Goal: Task Accomplishment & Management: Use online tool/utility

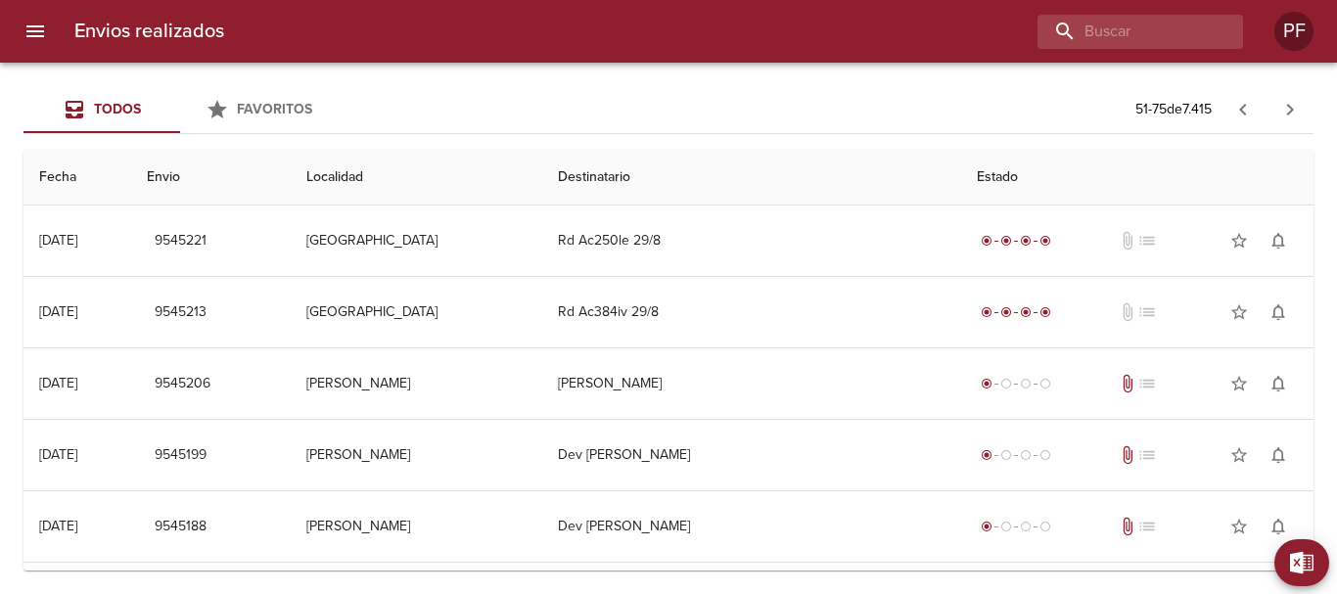
scroll to position [154, 0]
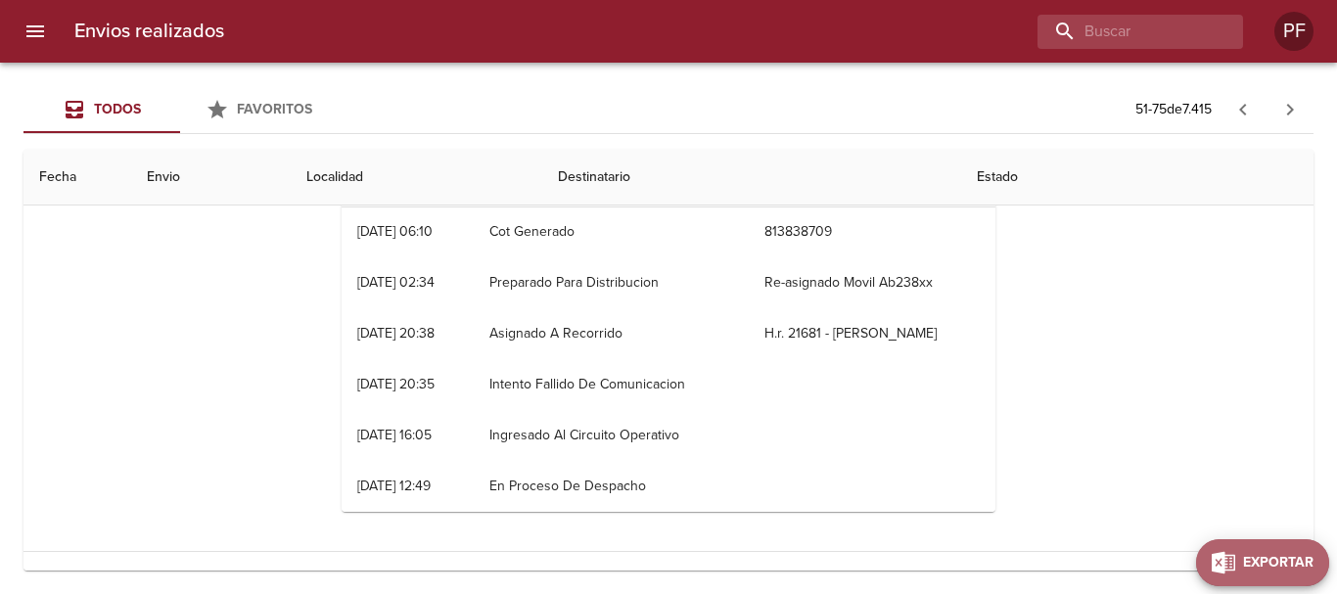
click at [1269, 563] on span "Exportar" at bounding box center [1278, 563] width 70 height 24
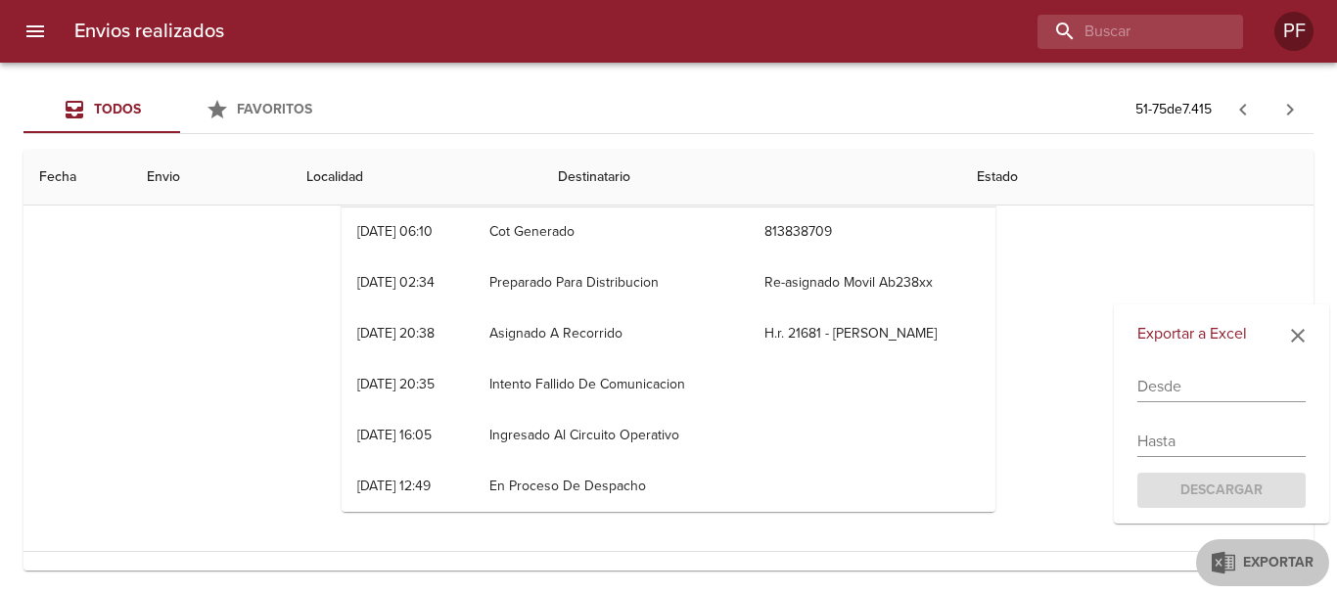
click at [1206, 402] on div "Exportar a Excel Desde Hasta Descargar" at bounding box center [1221, 414] width 215 height 220
click at [1194, 388] on input "text" at bounding box center [1221, 386] width 168 height 31
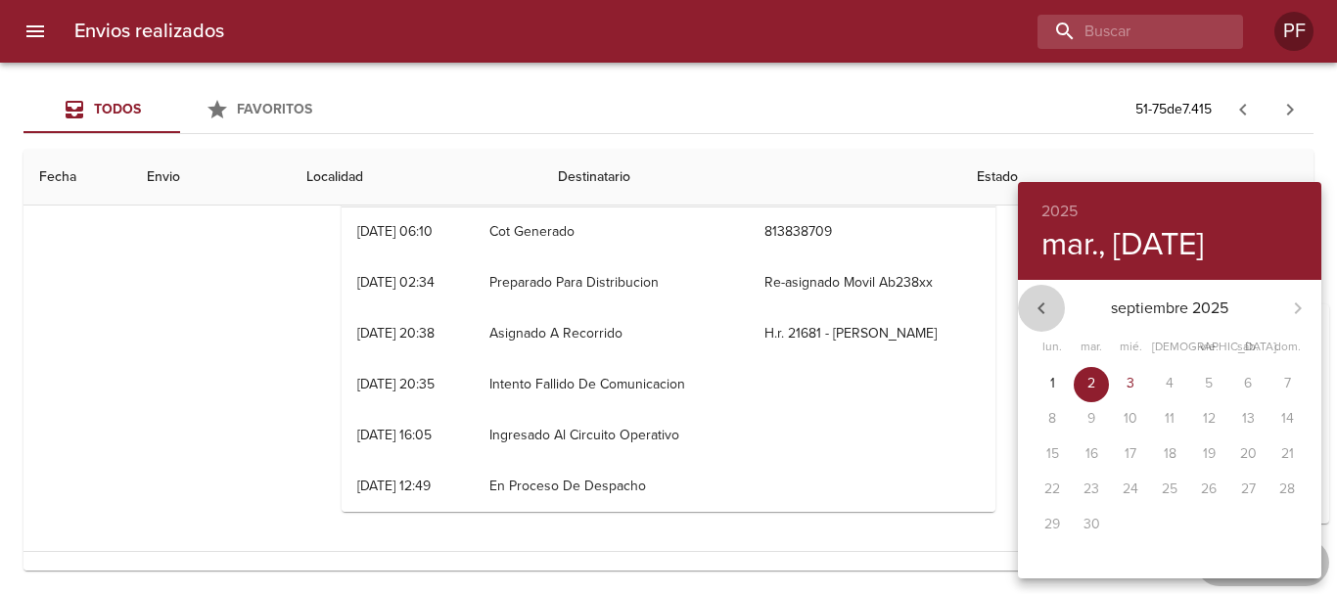
click at [1038, 301] on icon "button" at bounding box center [1040, 307] width 23 height 23
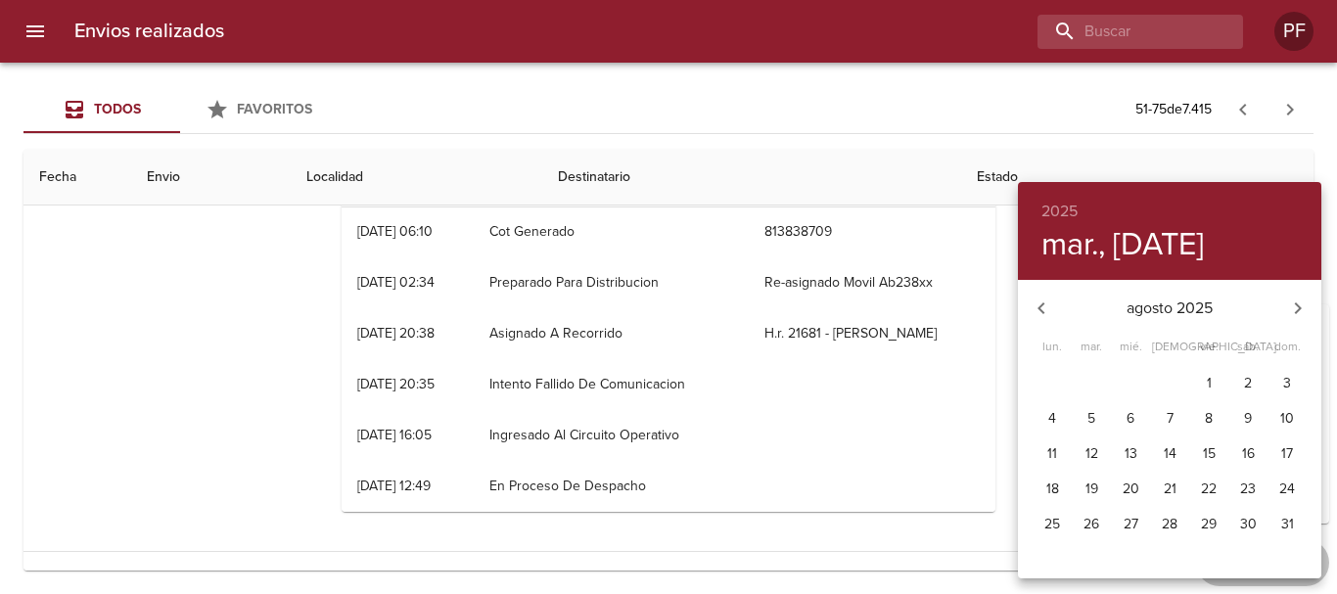
click at [1296, 317] on icon "button" at bounding box center [1297, 307] width 23 height 23
click at [1296, 317] on div "septiembre 2025 agosto 2025" at bounding box center [1169, 308] width 303 height 47
click at [1048, 303] on icon "button" at bounding box center [1040, 307] width 23 height 23
click at [1052, 452] on p "11" at bounding box center [1052, 454] width 10 height 20
type input "[DATE]"
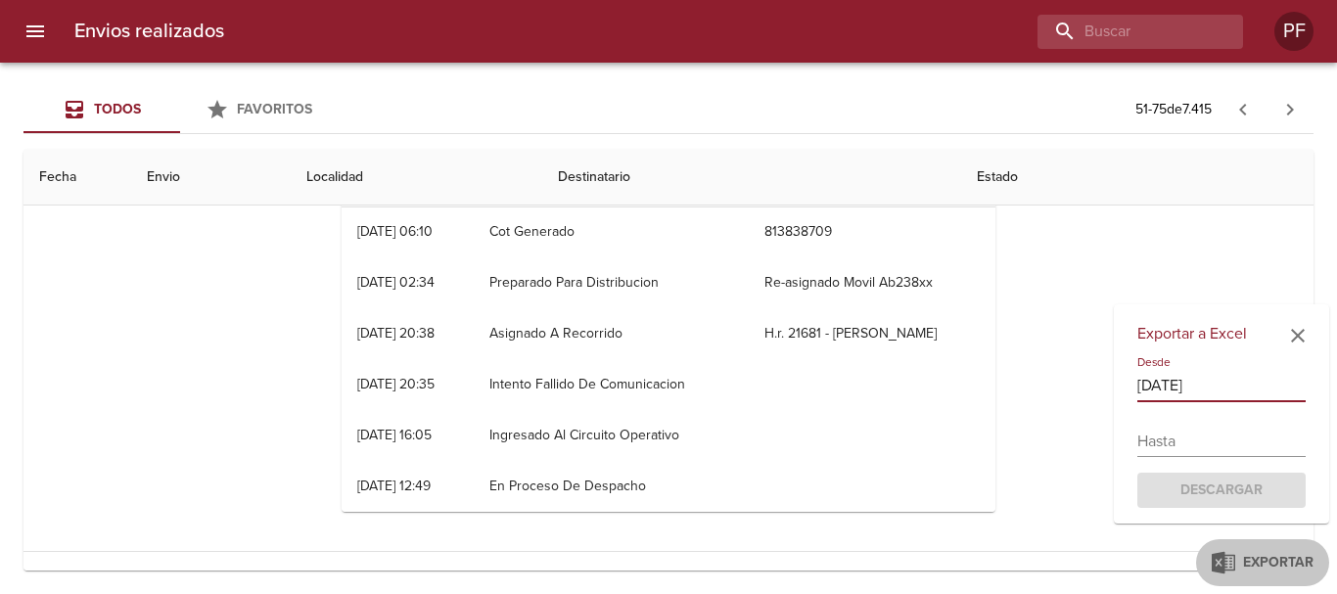
click at [1226, 445] on input "text" at bounding box center [1221, 441] width 168 height 31
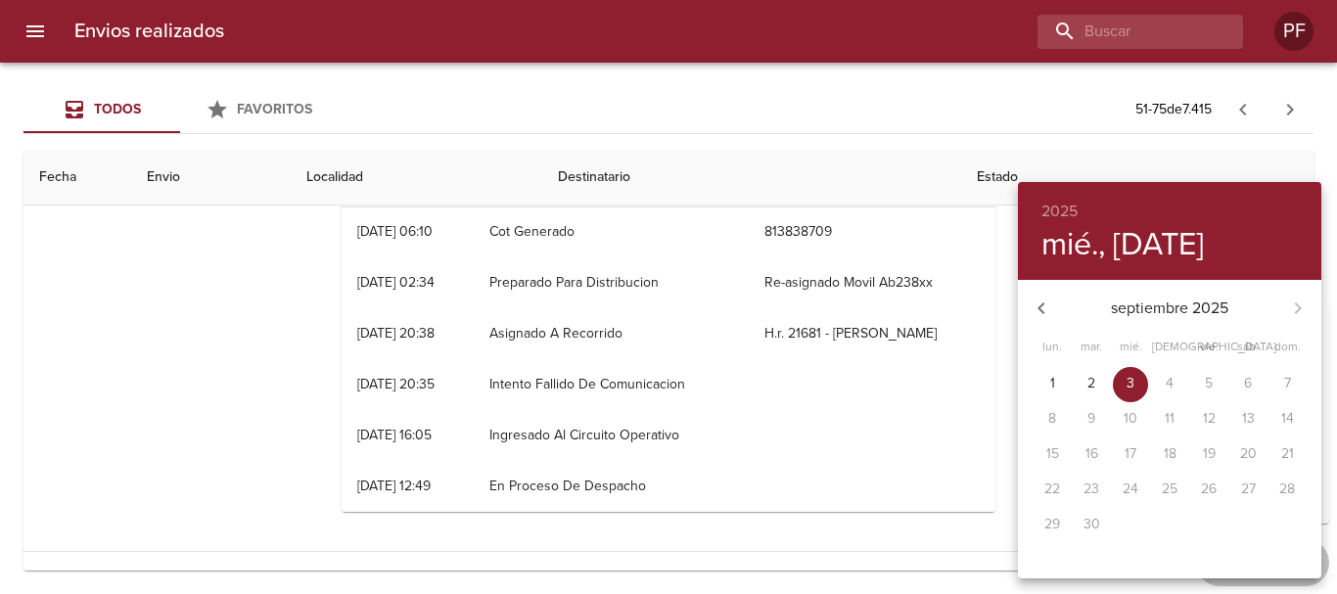
click at [1143, 387] on span "3" at bounding box center [1130, 384] width 35 height 20
type input "[DATE]"
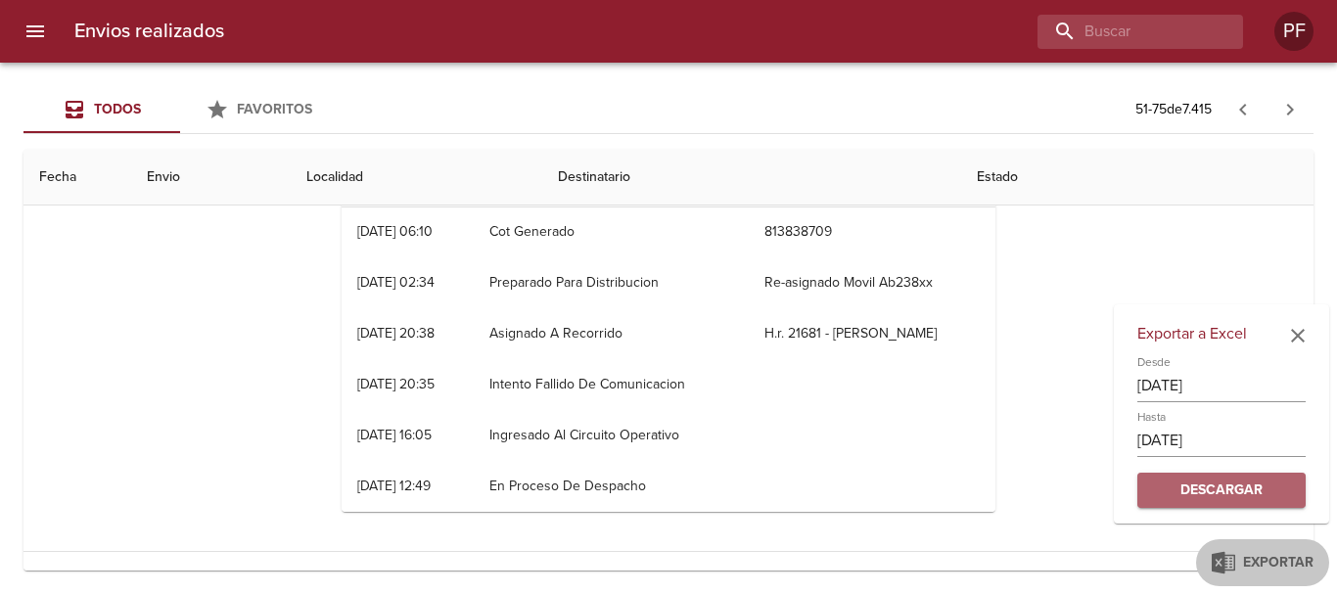
click at [1238, 492] on span "Descargar" at bounding box center [1221, 490] width 137 height 24
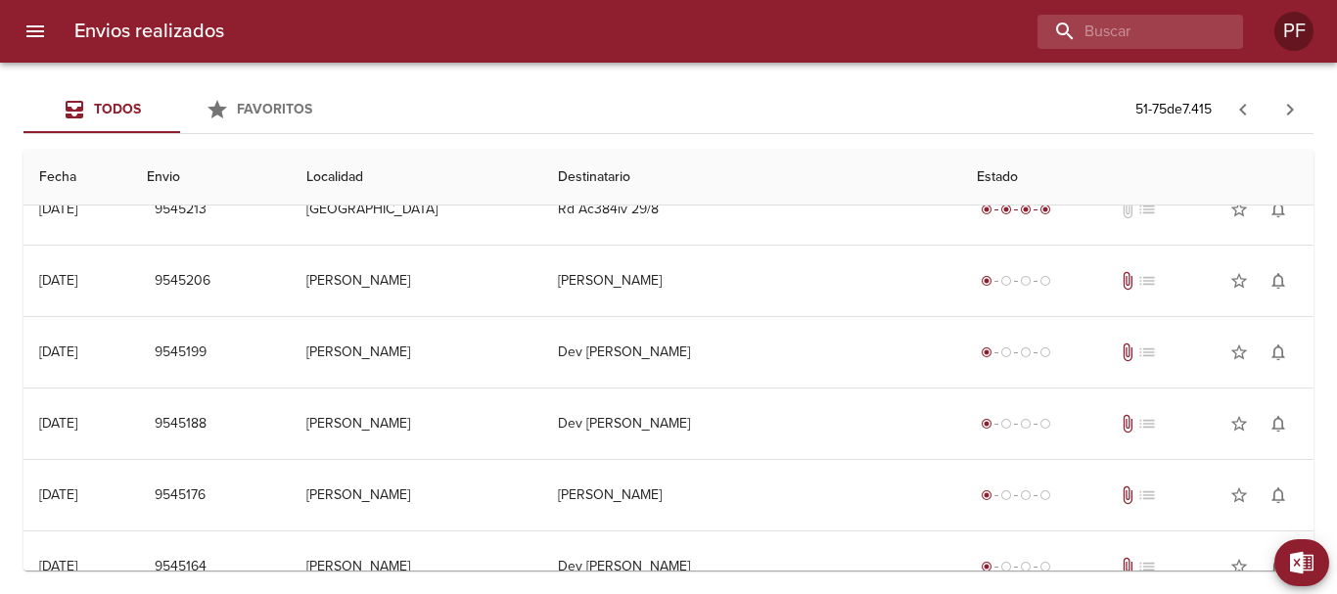
scroll to position [0, 0]
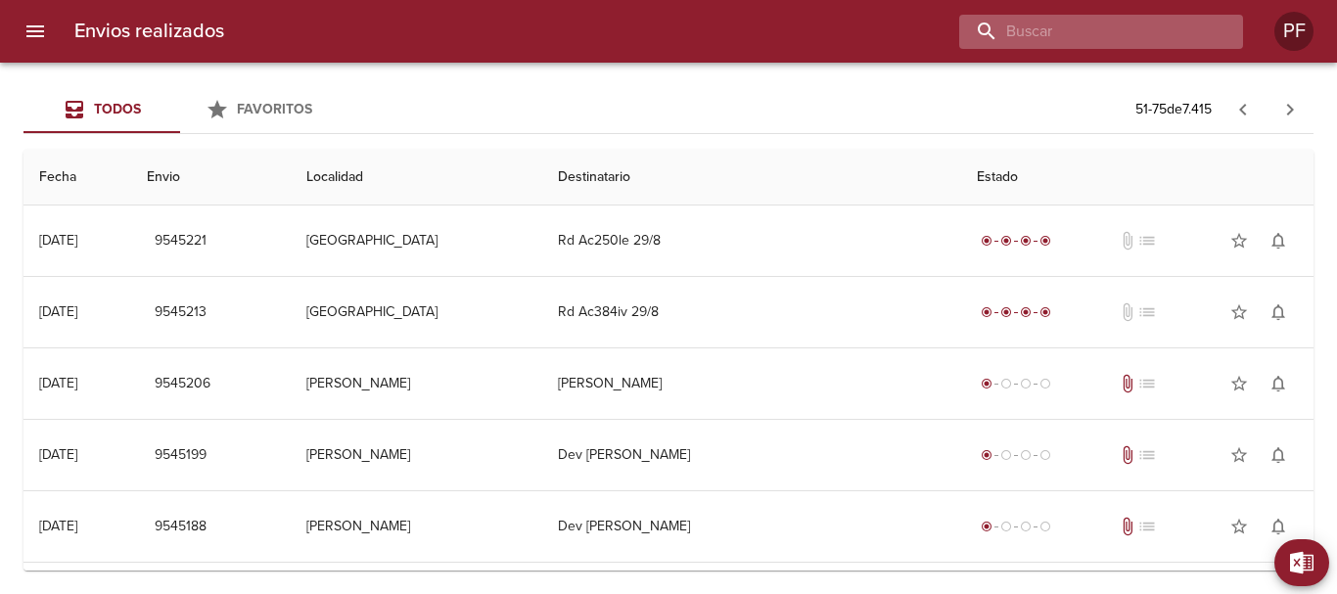
paste input "[PERSON_NAME] RUB [PERSON_NAME] INO"
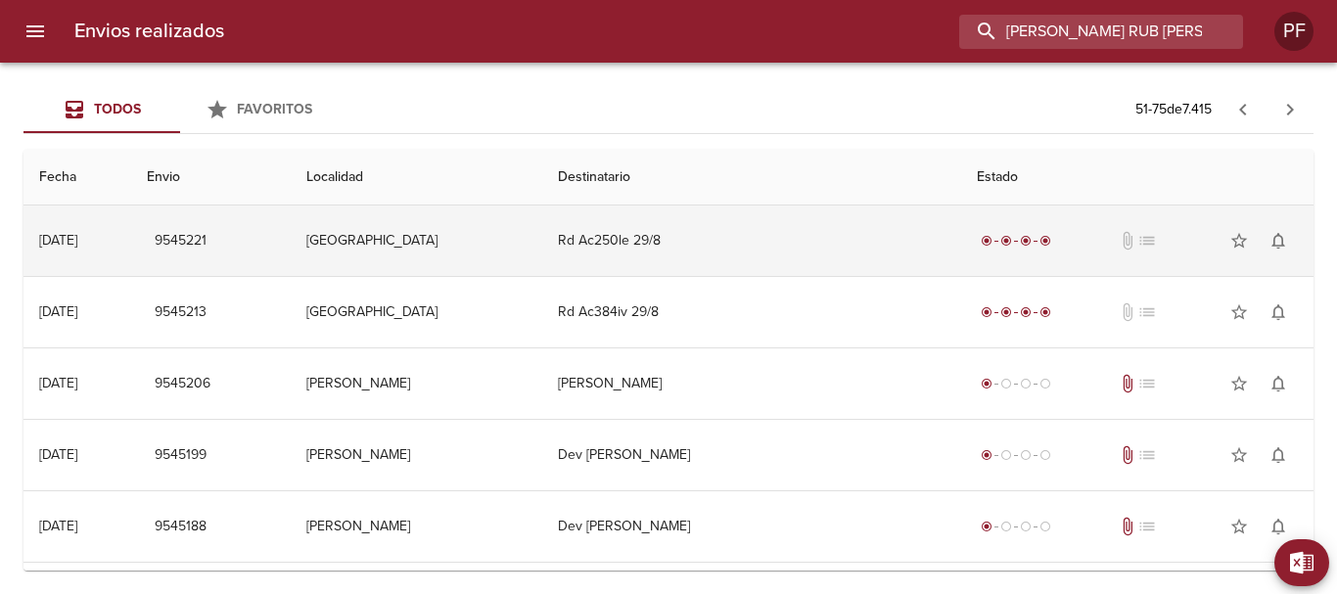
scroll to position [0, 21]
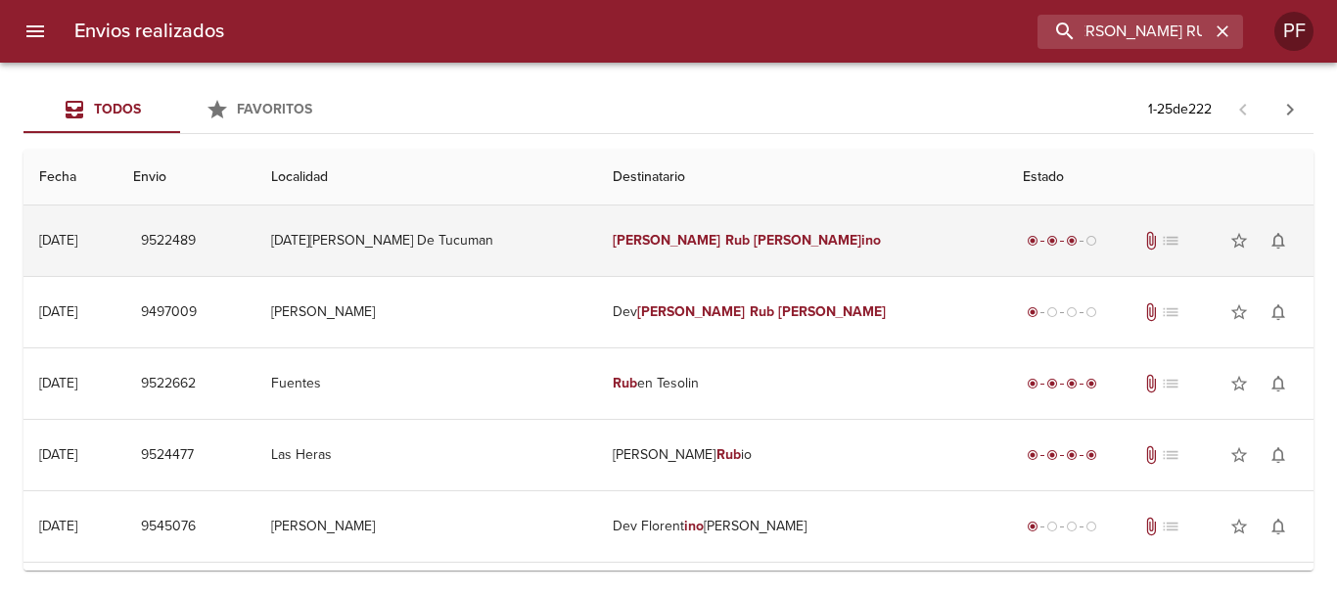
click at [674, 242] on em "[PERSON_NAME]" at bounding box center [667, 240] width 109 height 17
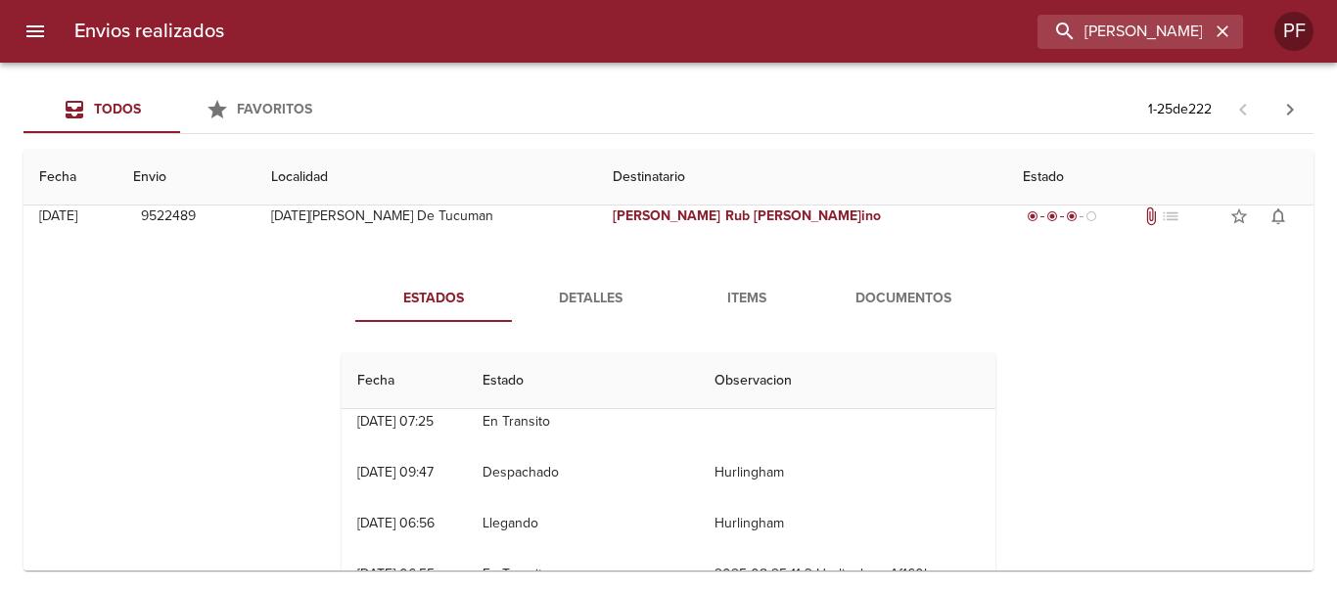
scroll to position [0, 0]
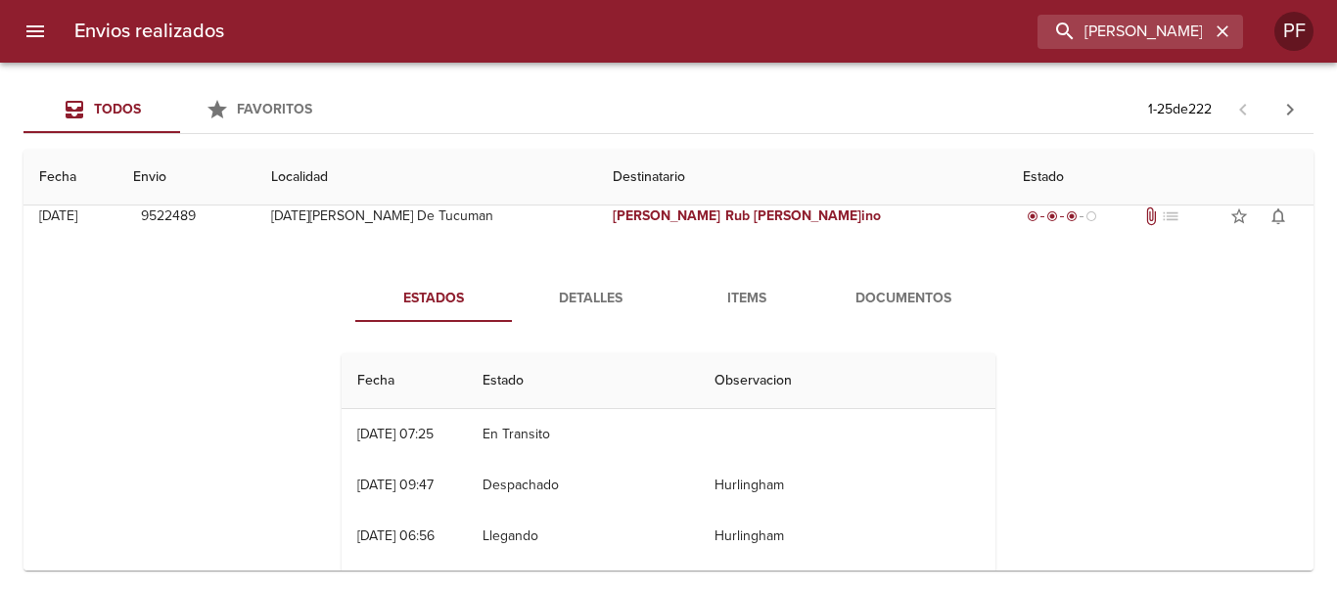
click at [608, 300] on span "Detalles" at bounding box center [589, 299] width 133 height 24
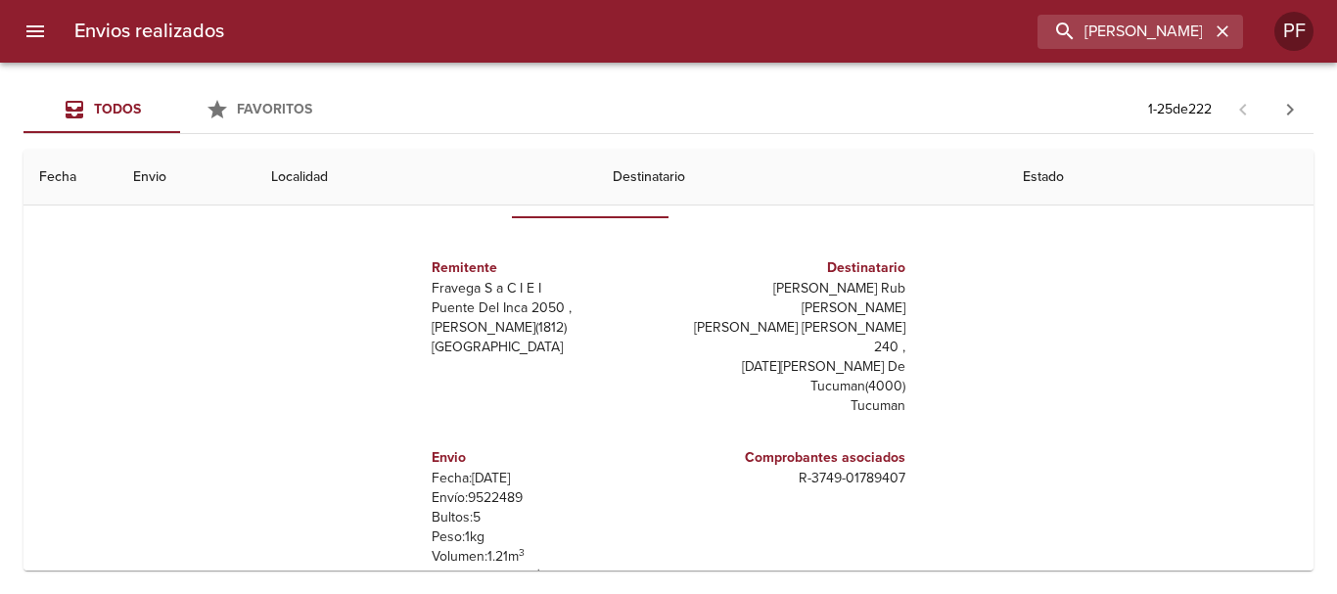
scroll to position [134, 0]
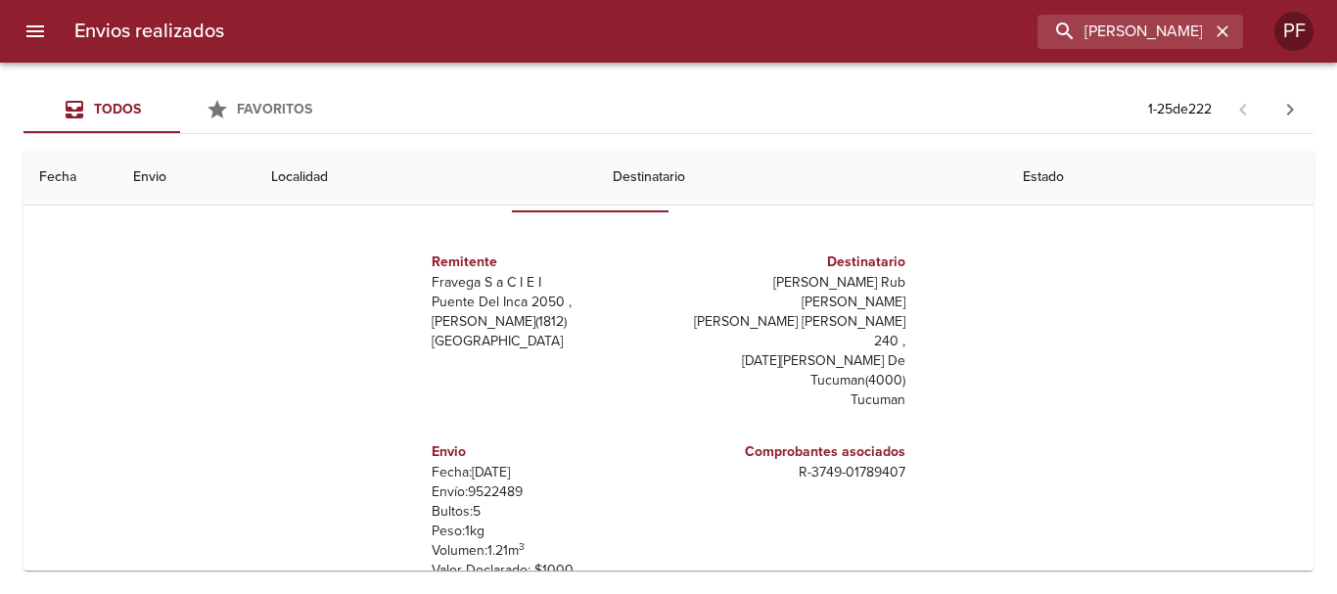
click at [92, 363] on div "Estados Detalles Items Documentos Remitente Fravega S a C I E I [PERSON_NAME] D…" at bounding box center [668, 392] width 1258 height 501
click at [1099, 33] on input "[PERSON_NAME] RUB [PERSON_NAME] INO" at bounding box center [1084, 32] width 250 height 34
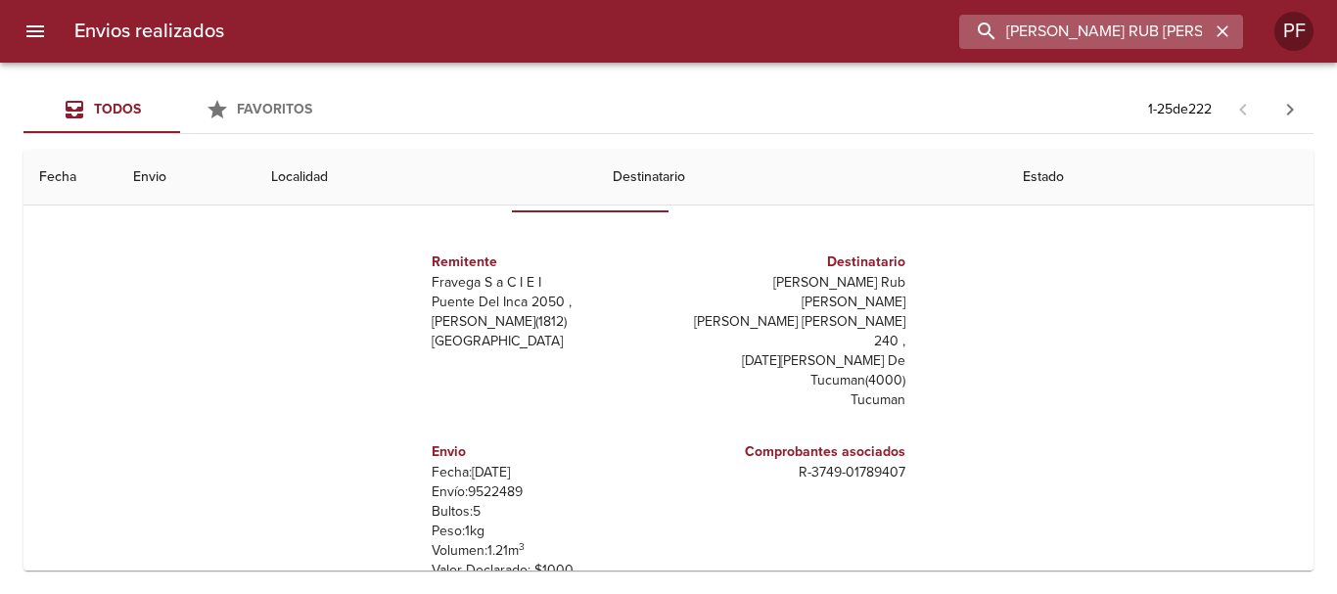
paste input "9560354"
type input "9560354"
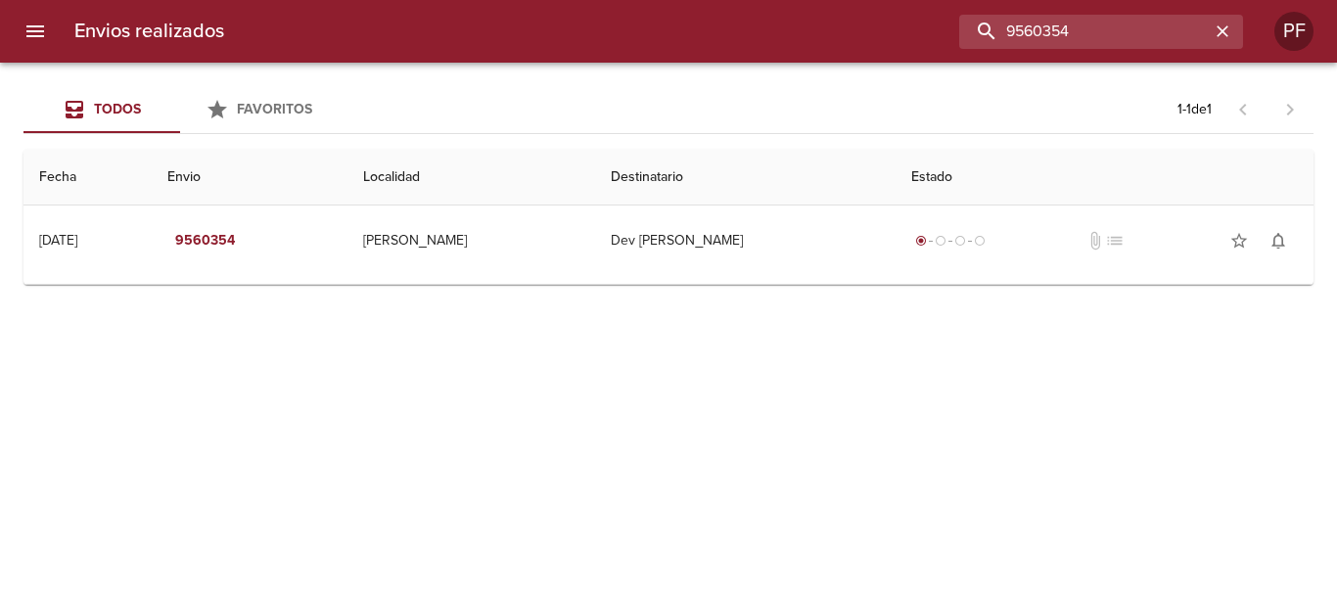
scroll to position [0, 0]
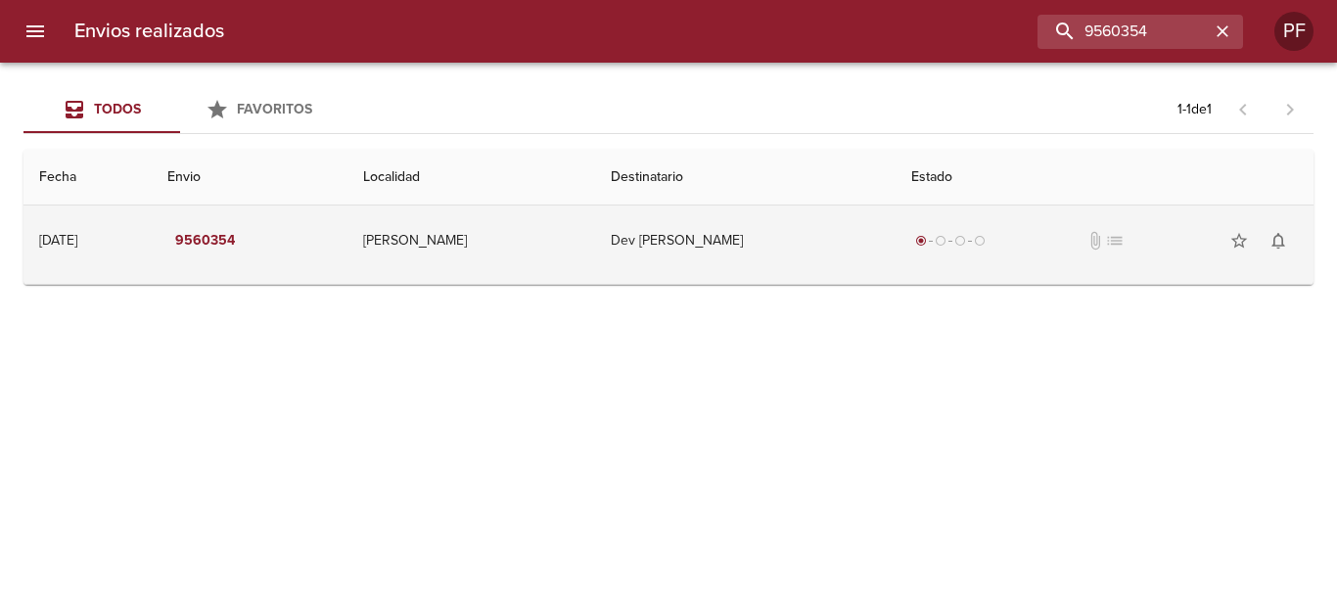
click at [720, 240] on td "Dev [PERSON_NAME]" at bounding box center [745, 240] width 300 height 70
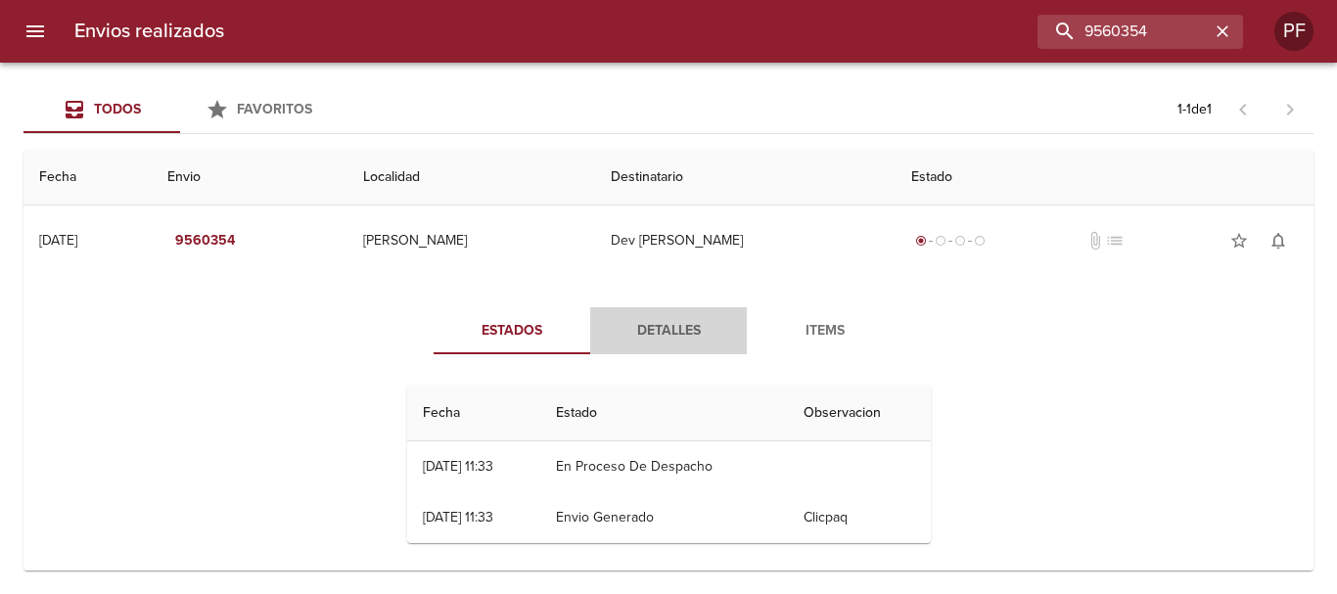
click at [673, 330] on span "Detalles" at bounding box center [668, 331] width 133 height 24
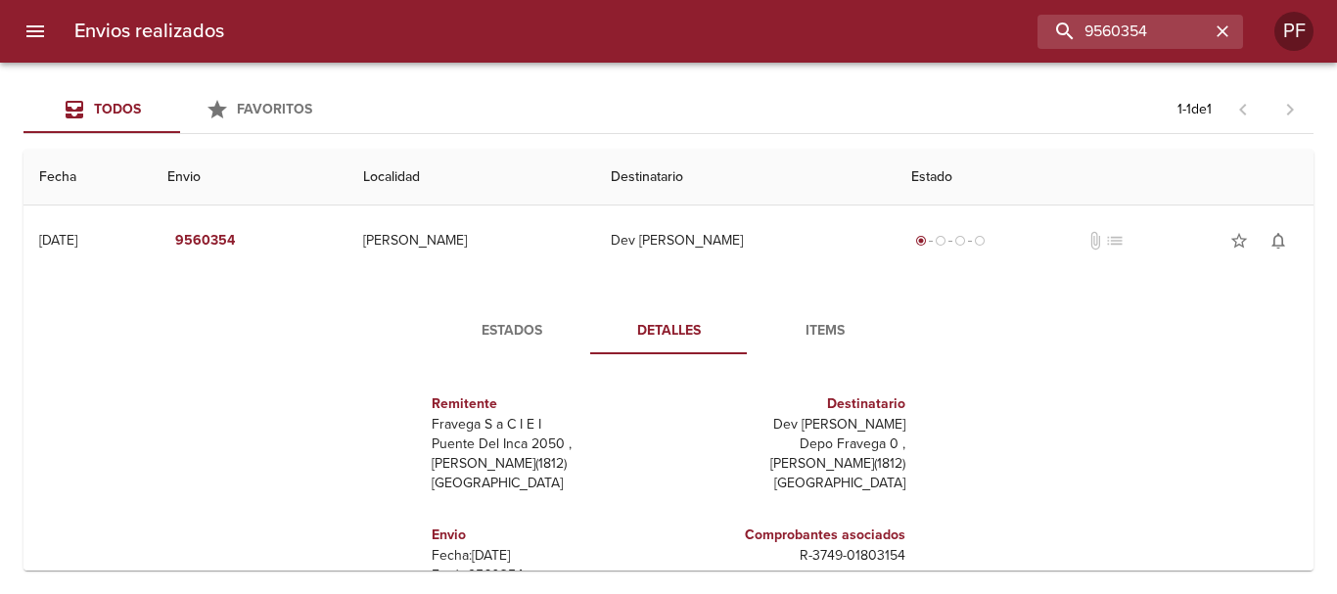
click at [810, 328] on span "Items" at bounding box center [824, 331] width 133 height 24
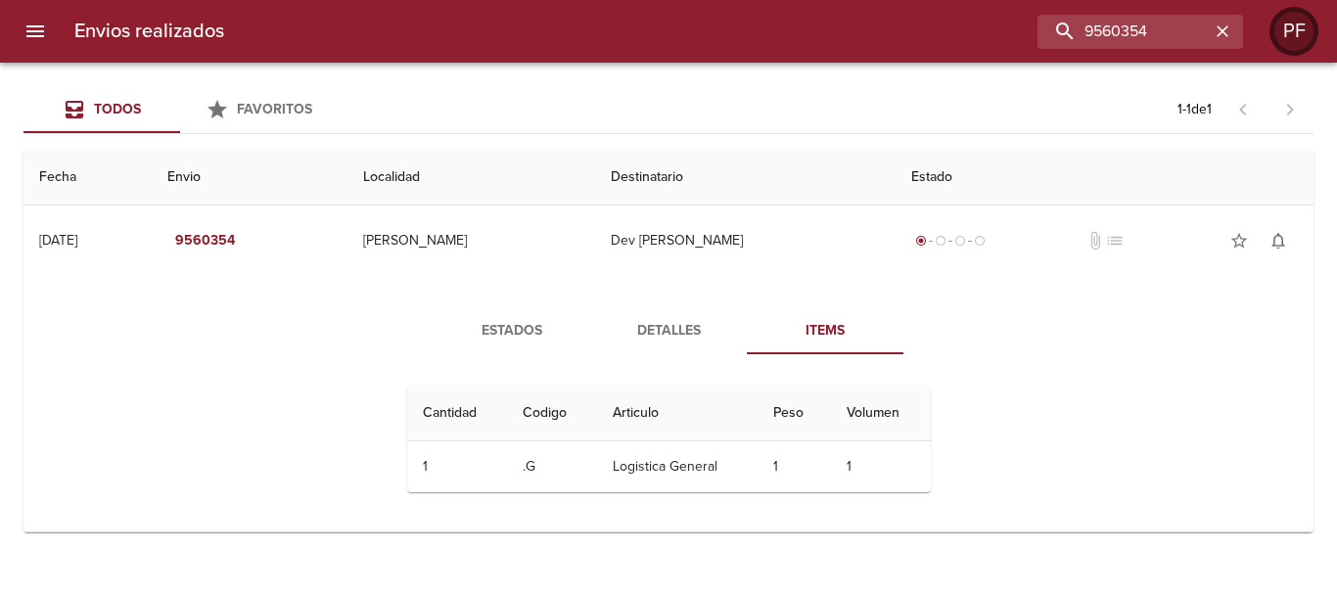
click at [1289, 21] on div "PF" at bounding box center [1293, 31] width 39 height 39
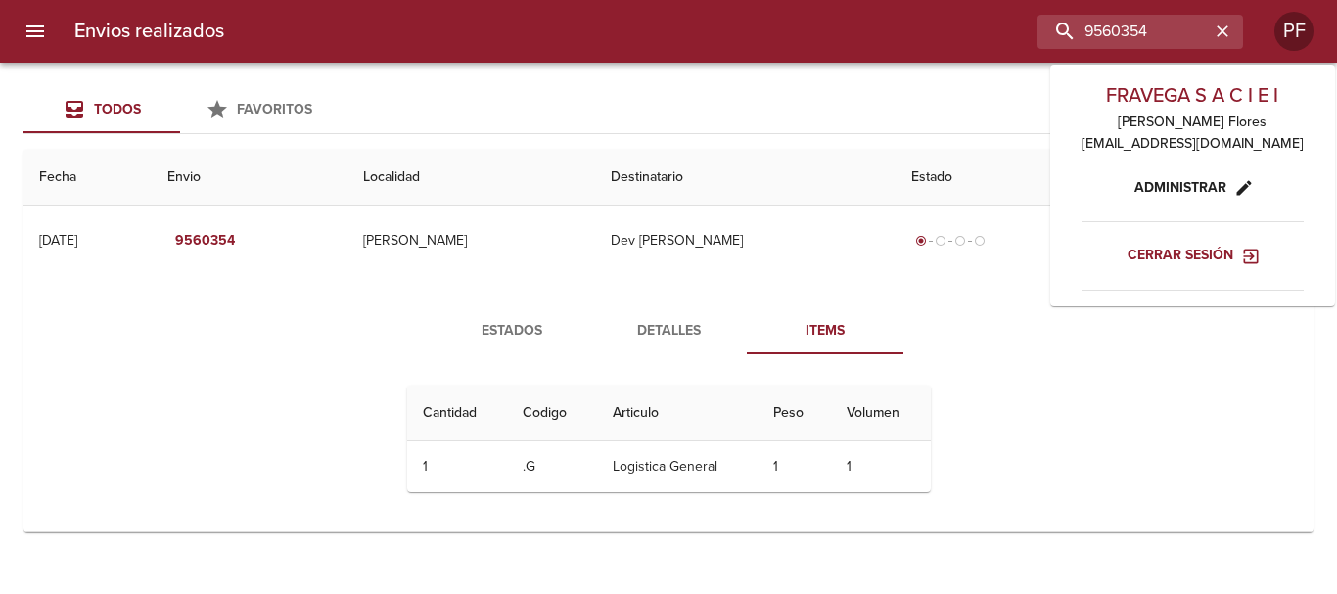
click at [1129, 264] on span "Cerrar sesión" at bounding box center [1191, 256] width 129 height 24
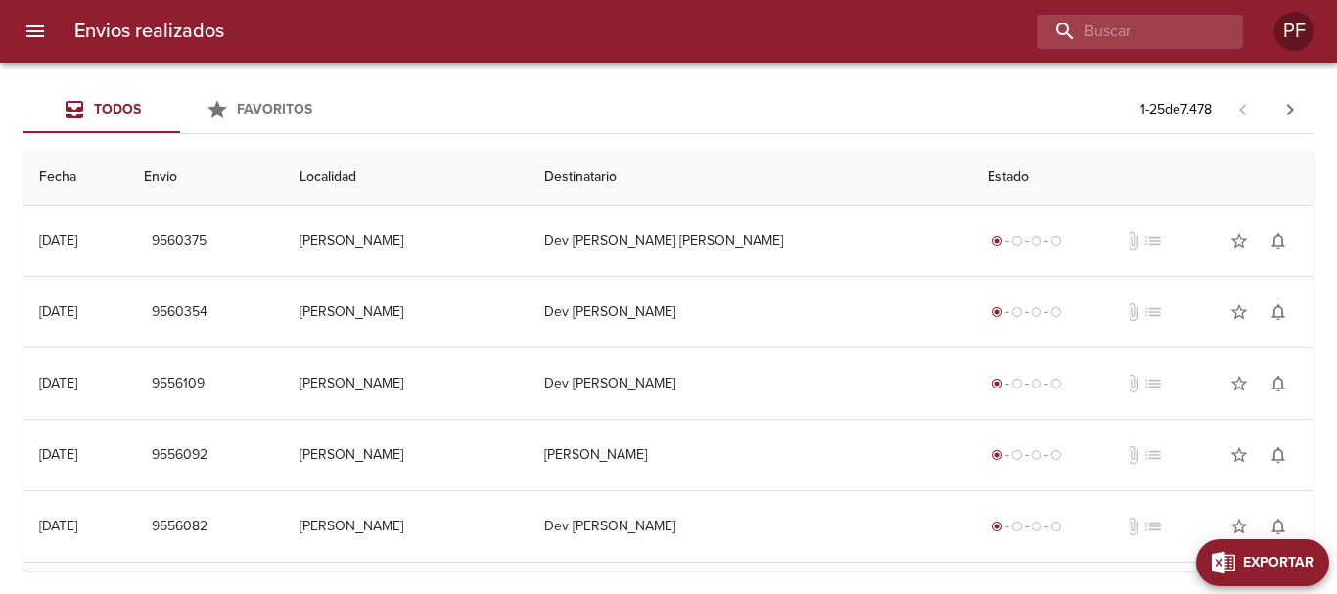
click at [1291, 561] on span "Exportar" at bounding box center [1278, 563] width 70 height 24
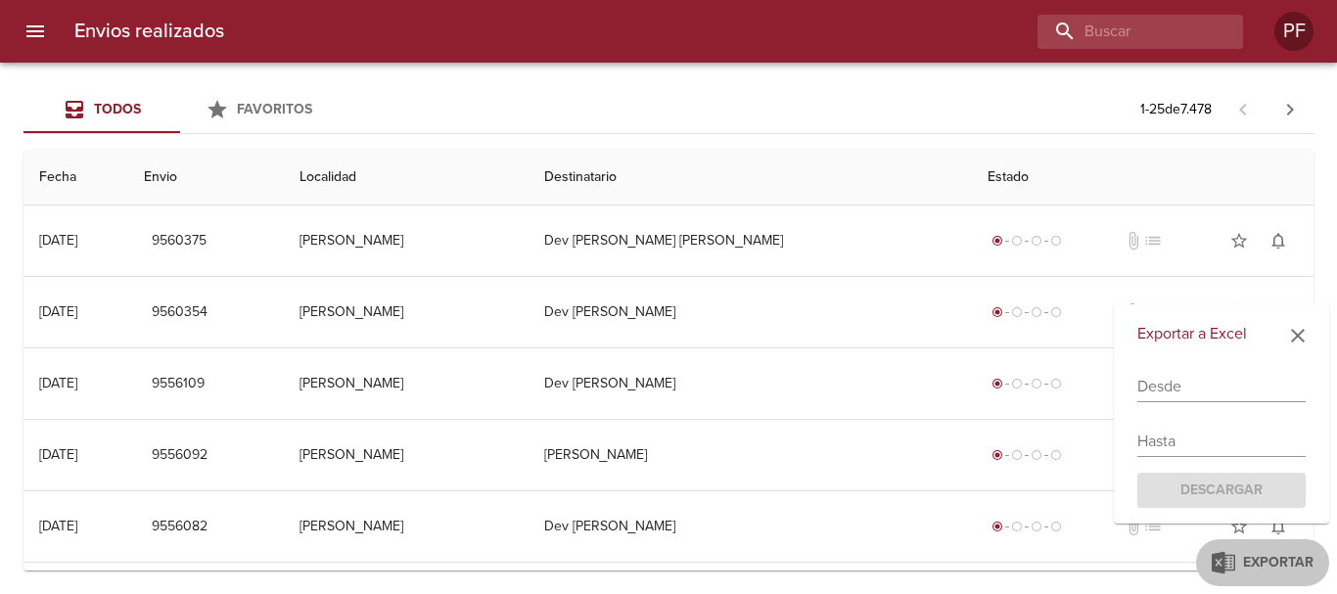
click at [1184, 387] on input "text" at bounding box center [1221, 386] width 168 height 31
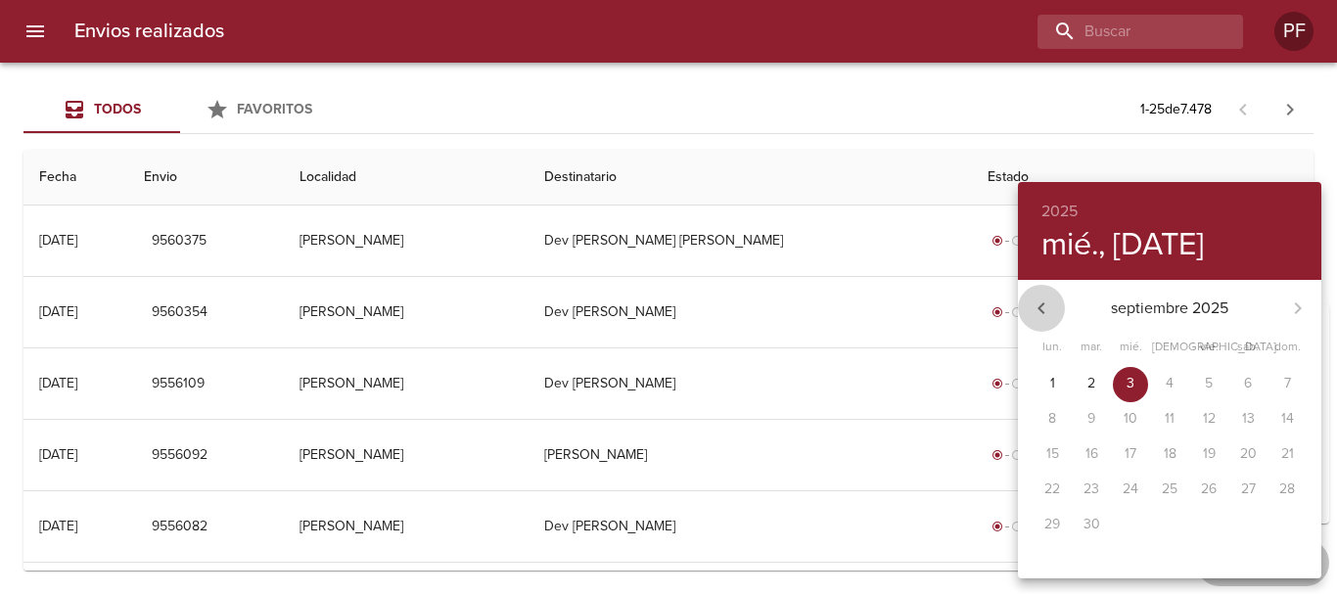
click at [1039, 302] on icon "button" at bounding box center [1040, 307] width 23 height 23
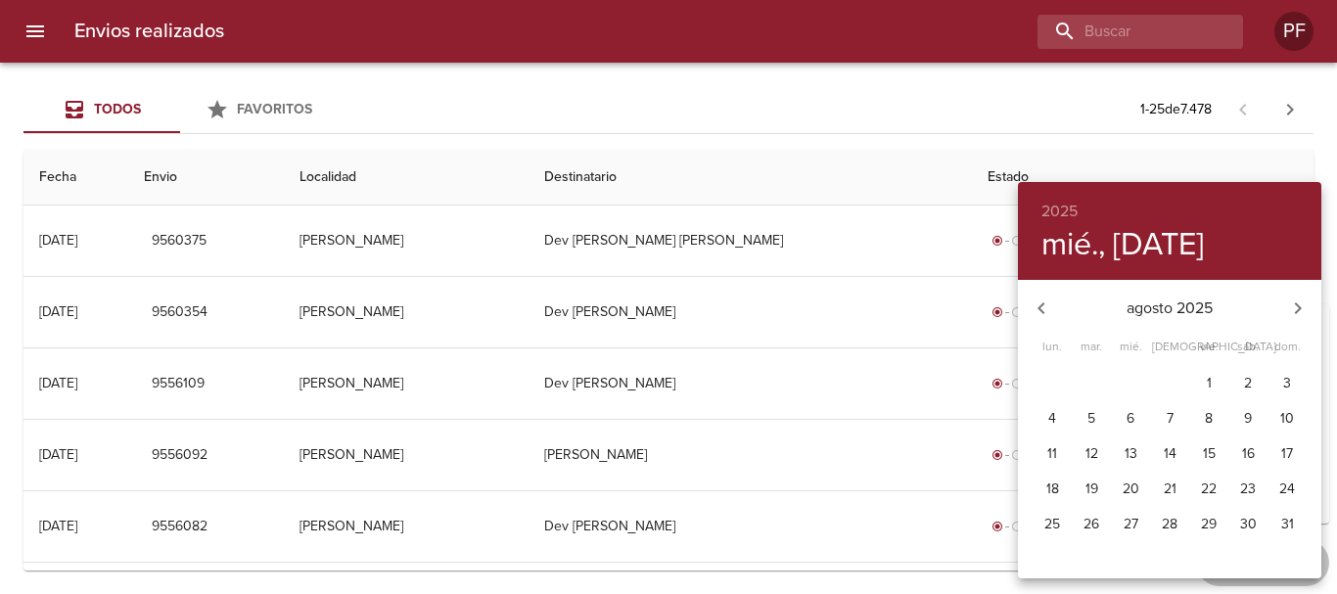
click at [1050, 444] on p "11" at bounding box center [1052, 454] width 10 height 20
type input "[DATE]"
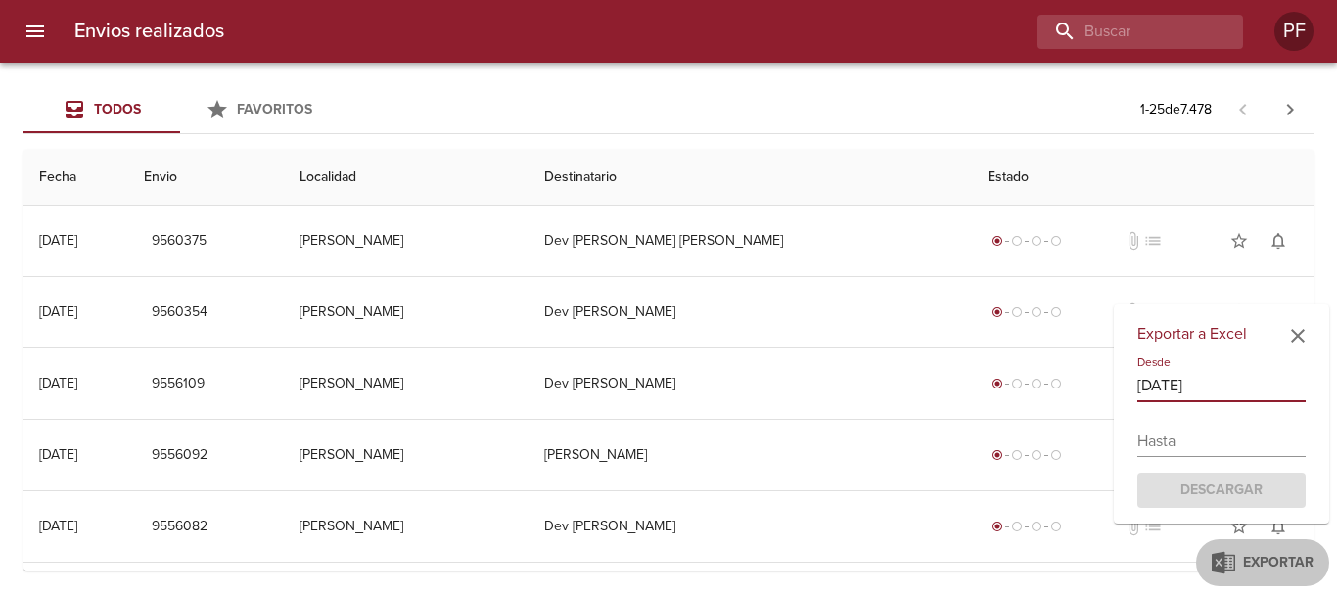
click at [1198, 446] on input "text" at bounding box center [1221, 441] width 168 height 31
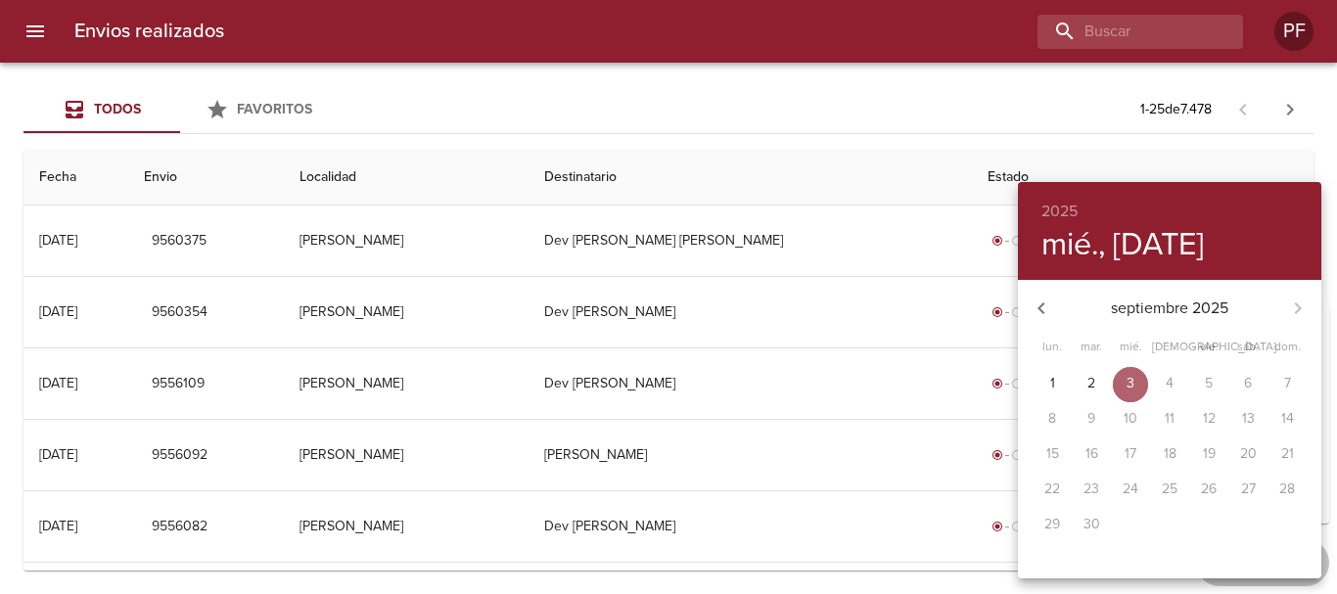
click at [1138, 386] on span "3" at bounding box center [1130, 384] width 35 height 20
type input "[DATE]"
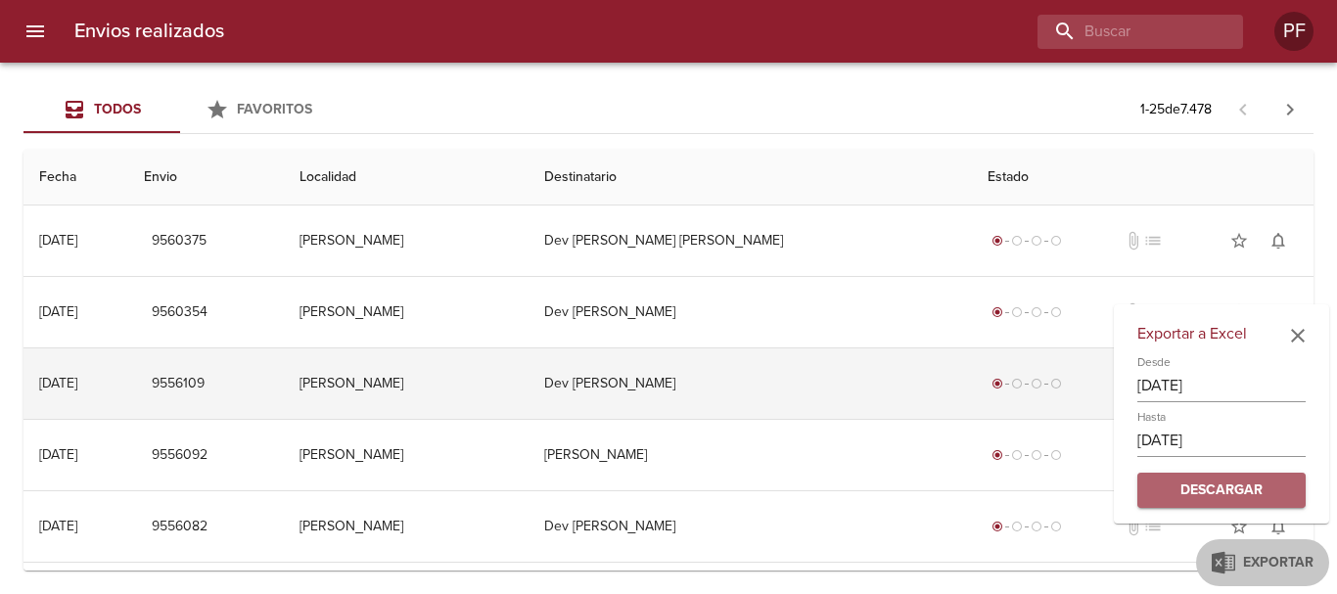
drag, startPoint x: 1248, startPoint y: 490, endPoint x: 1062, endPoint y: 384, distance: 214.3
click at [1248, 489] on span "Descargar" at bounding box center [1221, 490] width 137 height 24
